Goal: Transaction & Acquisition: Obtain resource

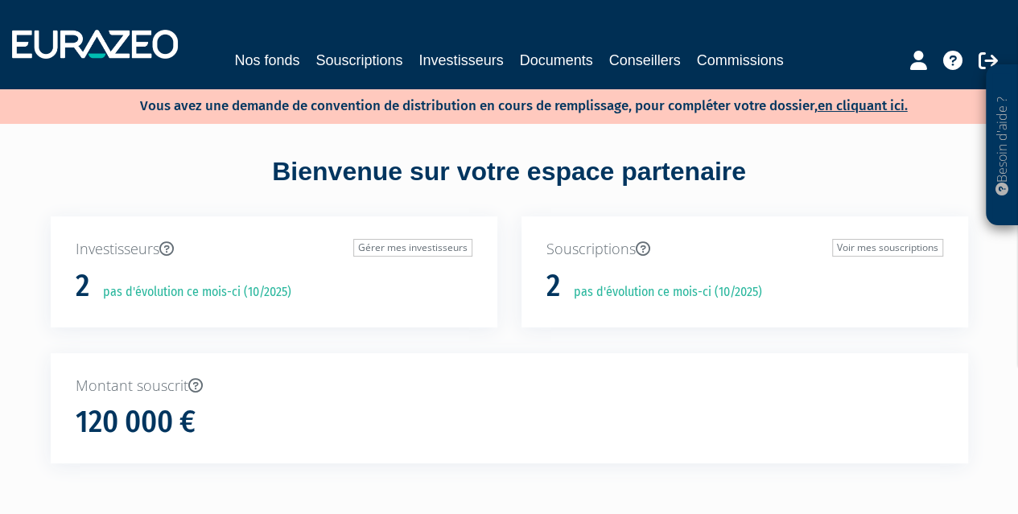
click at [268, 47] on div "Nos fonds Souscriptions Investisseurs Documents Conseillers Commissions" at bounding box center [509, 44] width 1018 height 60
click at [255, 60] on link "Nos fonds" at bounding box center [266, 60] width 65 height 23
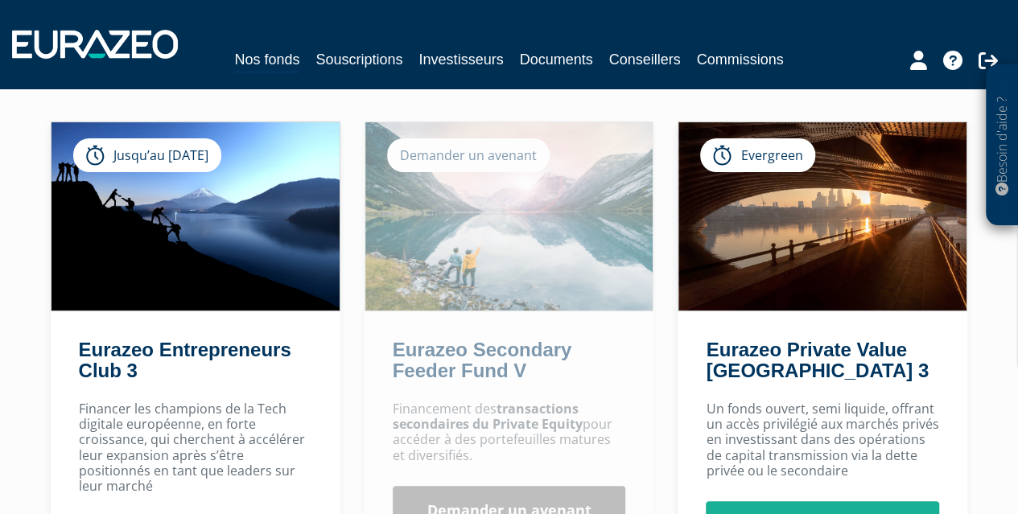
scroll to position [222, 0]
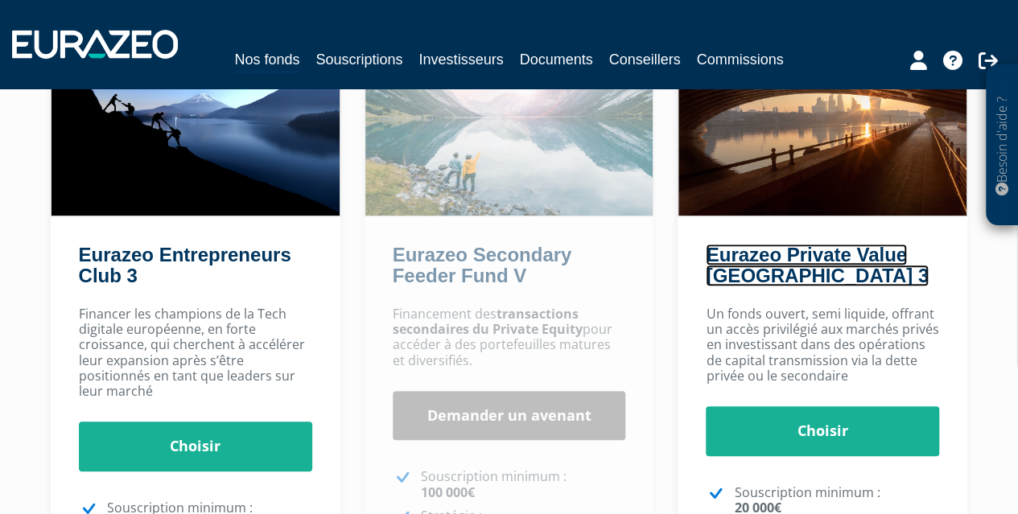
click at [794, 254] on link "Eurazeo Private Value Europe 3" at bounding box center [817, 265] width 222 height 43
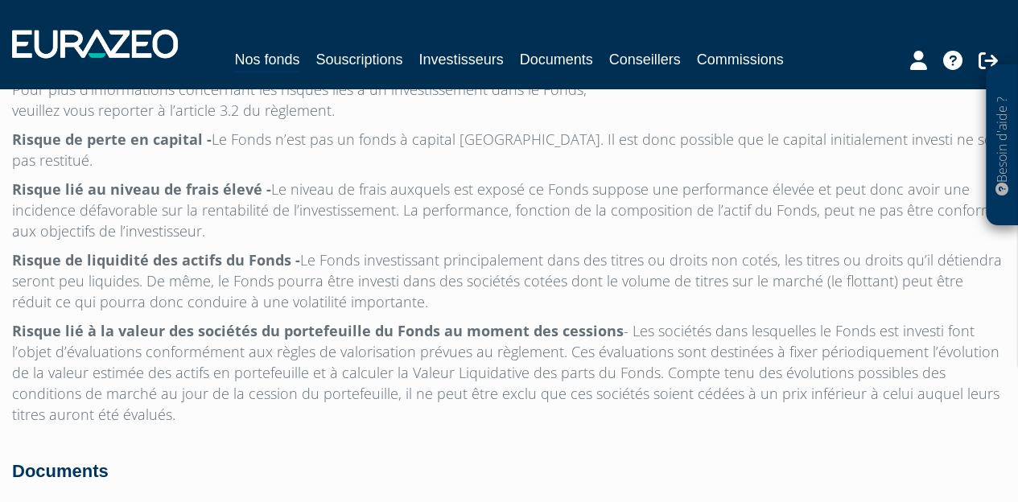
scroll to position [5345, 0]
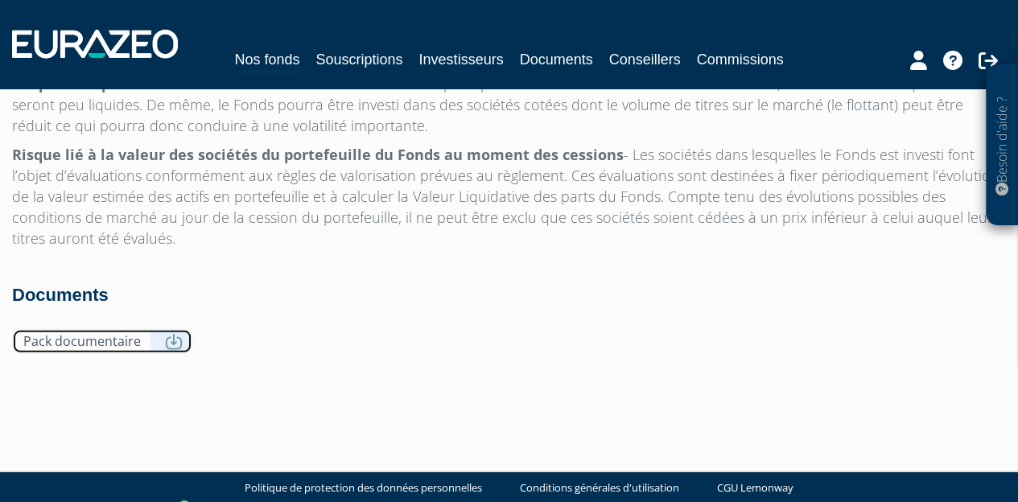
click at [171, 329] on link "Pack documentaire" at bounding box center [102, 341] width 180 height 25
click at [77, 329] on link "Pack documentaire" at bounding box center [102, 341] width 180 height 25
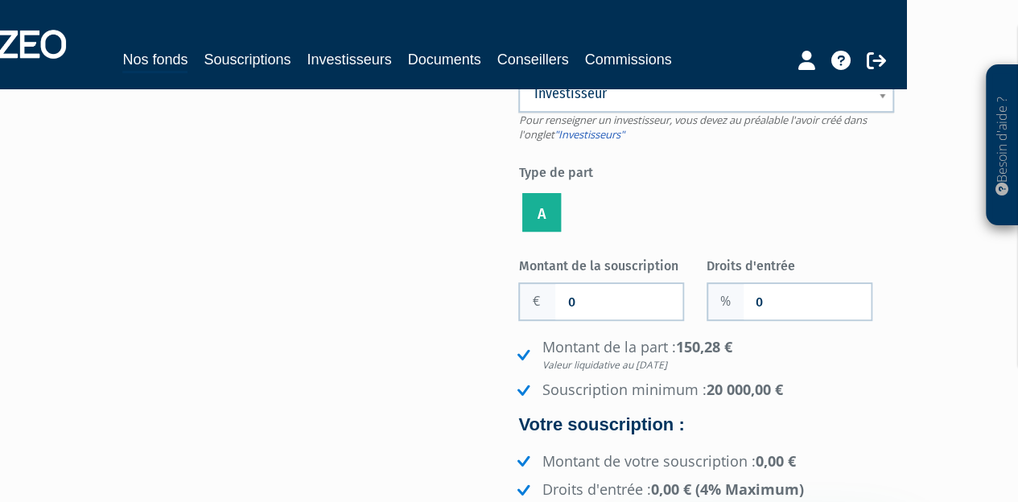
scroll to position [0, 112]
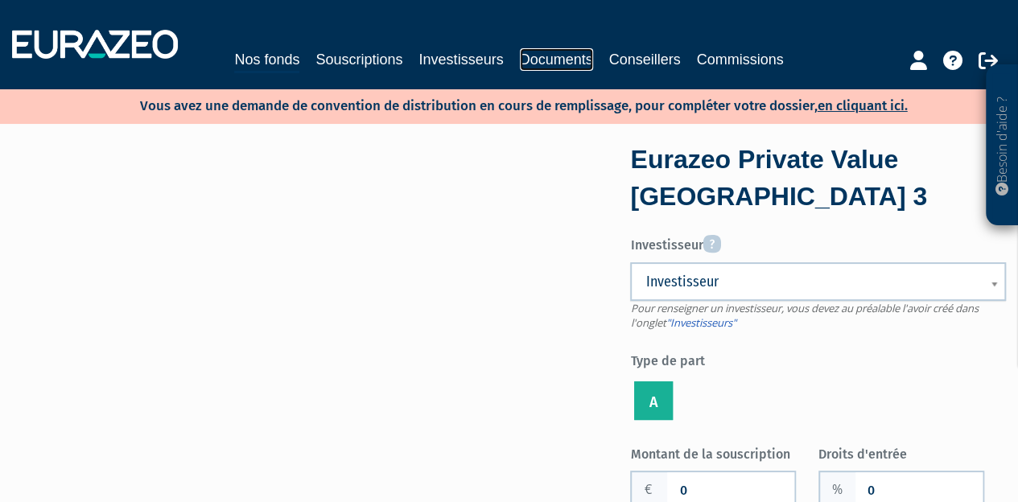
click at [551, 62] on link "Documents" at bounding box center [556, 59] width 73 height 23
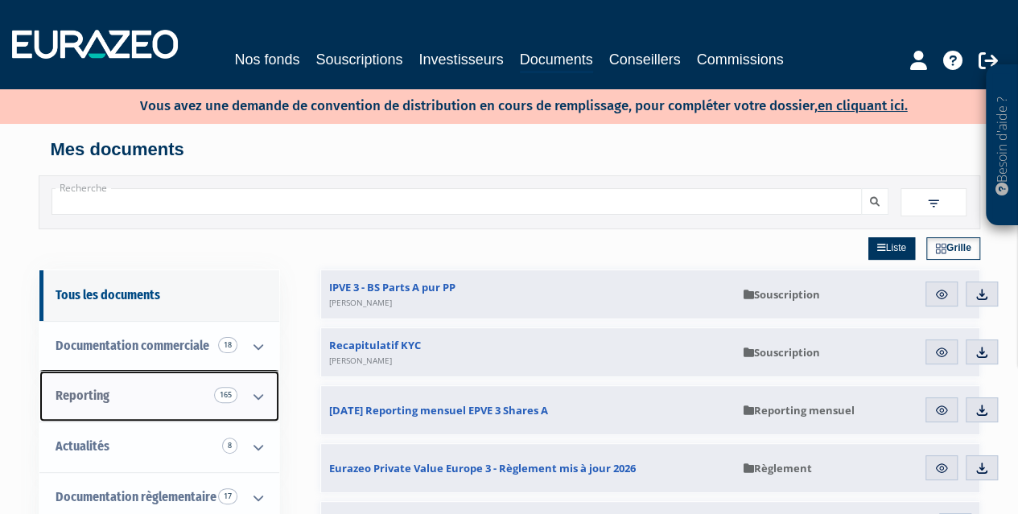
click at [256, 391] on icon at bounding box center [258, 397] width 42 height 50
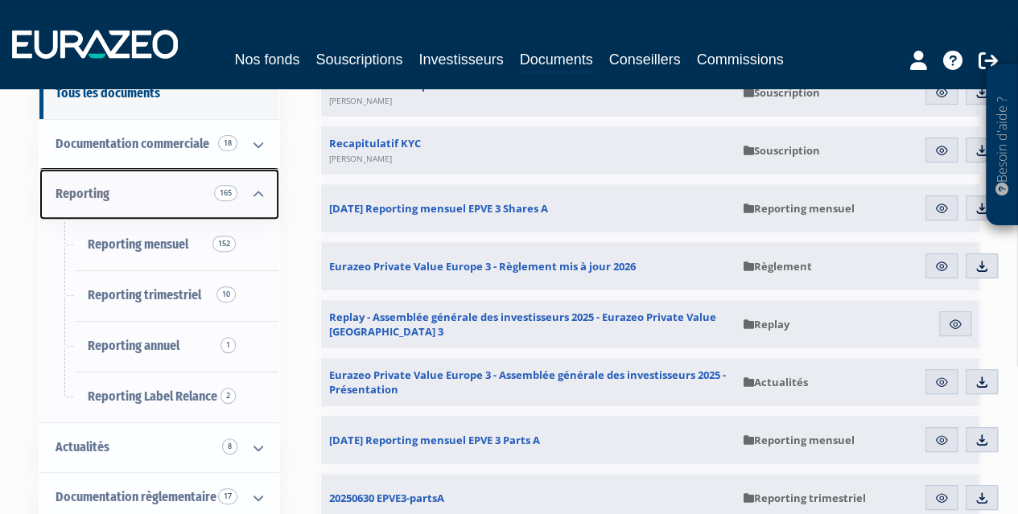
scroll to position [203, 0]
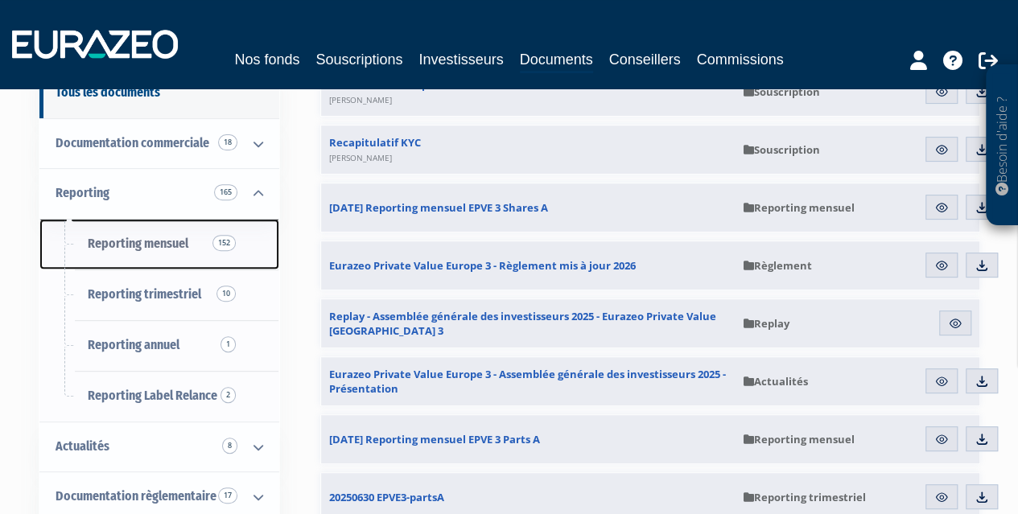
click at [179, 238] on span "Reporting mensuel 152" at bounding box center [138, 243] width 101 height 15
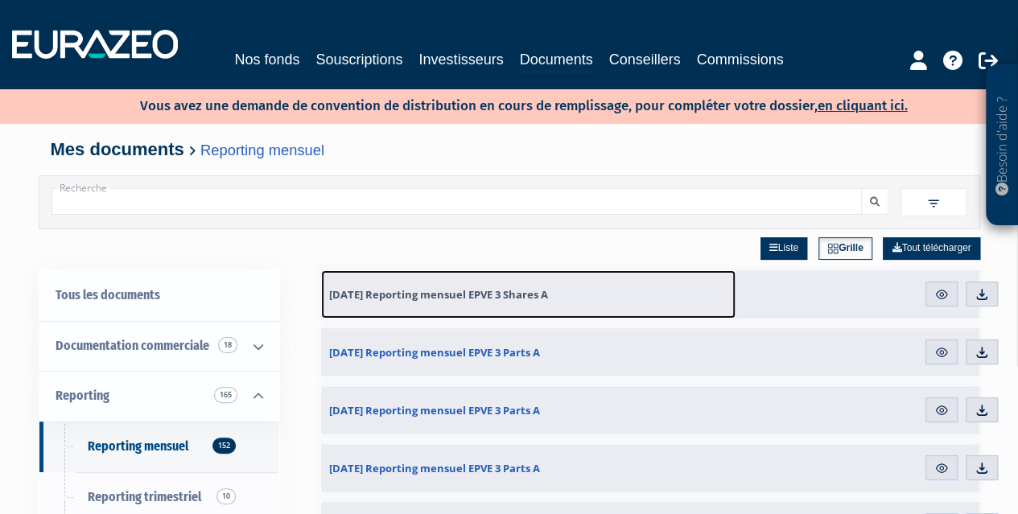
click at [460, 287] on span "31.08.2025 Reporting mensuel EPVE 3 Shares A" at bounding box center [438, 294] width 219 height 14
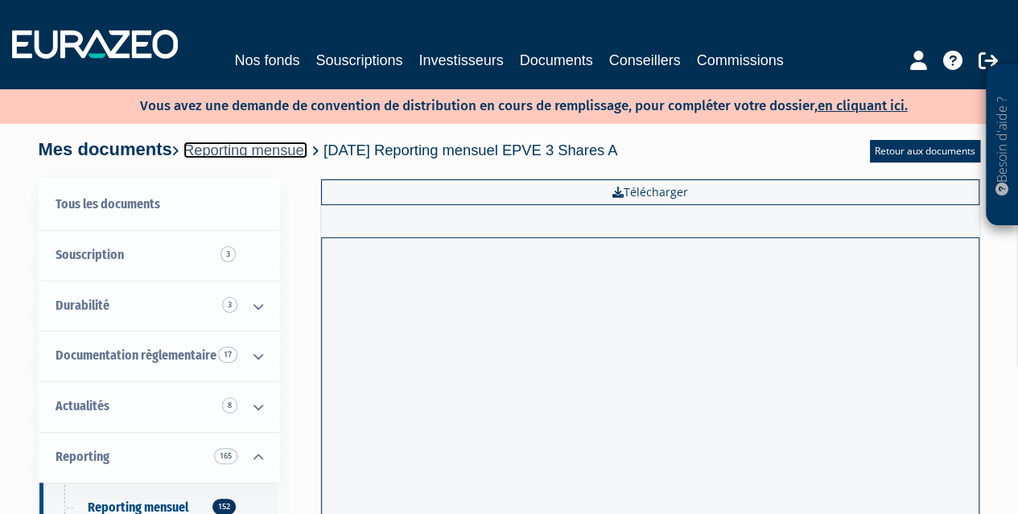
click at [307, 152] on link "Reporting mensuel" at bounding box center [246, 150] width 124 height 17
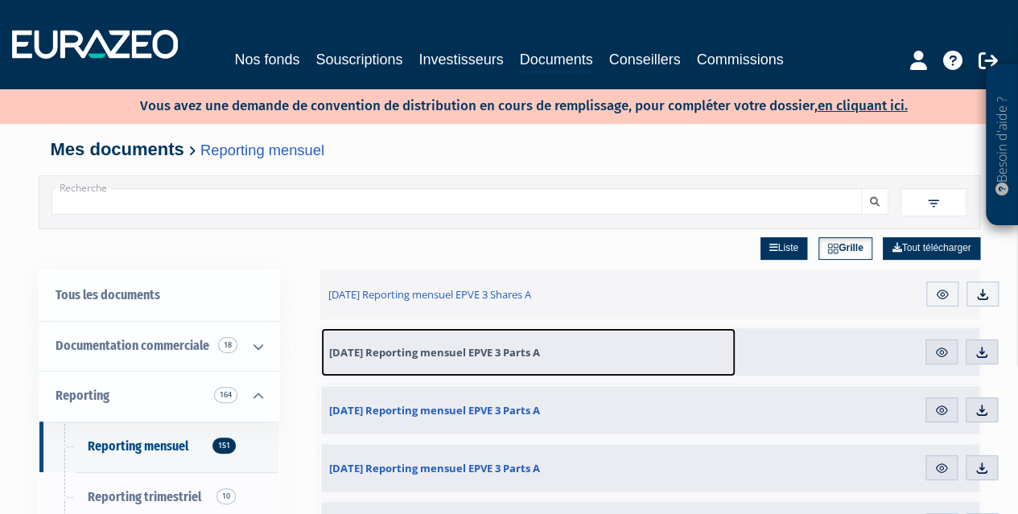
click at [534, 351] on span "[DATE] Reporting mensuel EPVE 3 Parts A" at bounding box center [434, 352] width 211 height 14
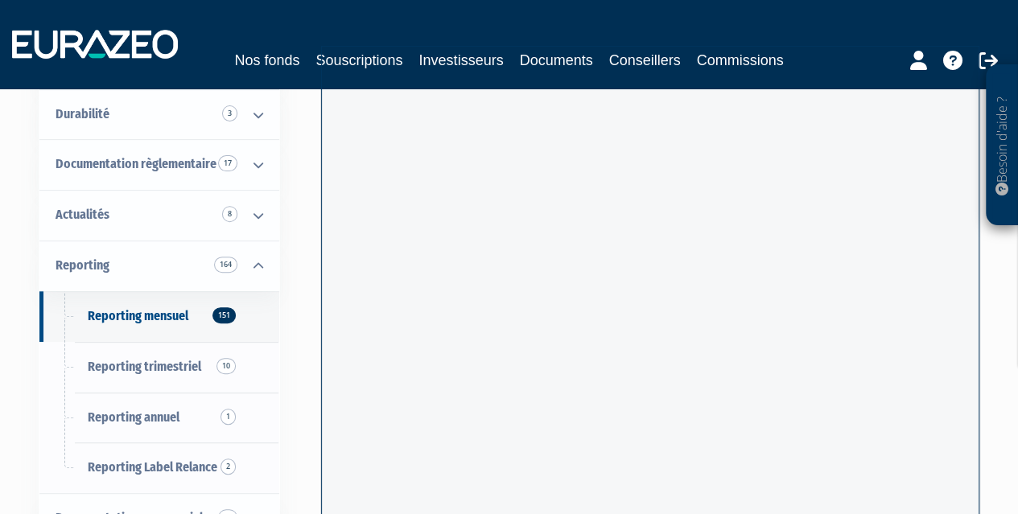
scroll to position [192, 0]
